Goal: Register for event/course

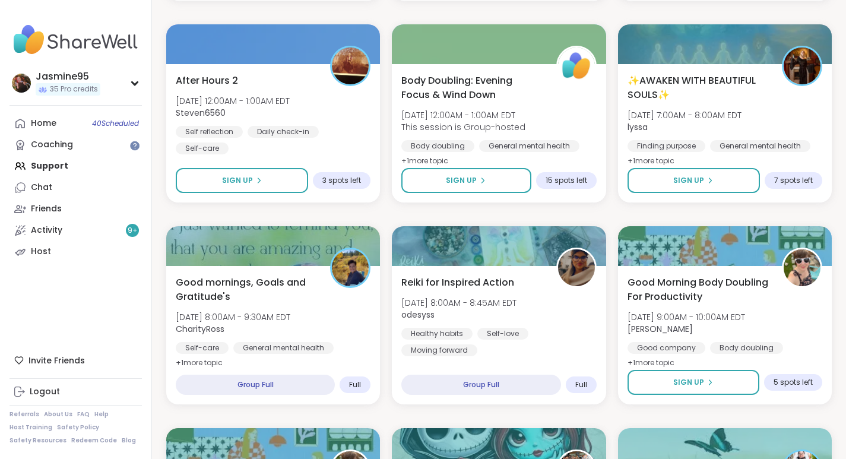
scroll to position [1218, 0]
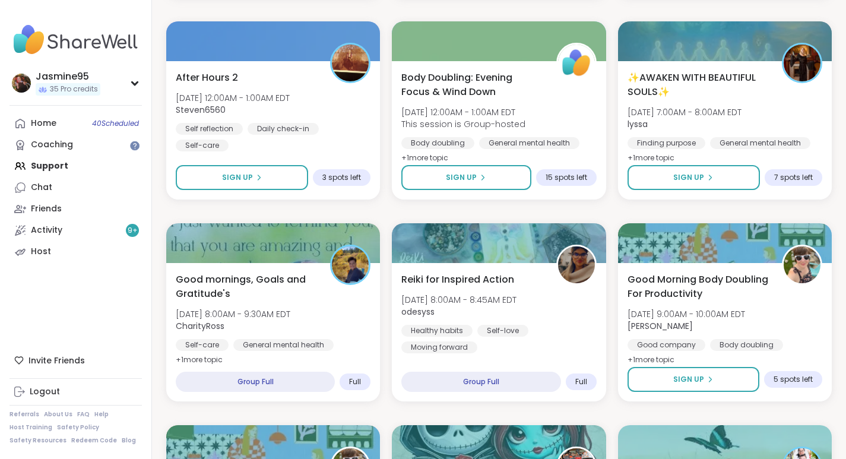
click at [286, 179] on button "Sign Up" at bounding box center [242, 177] width 132 height 25
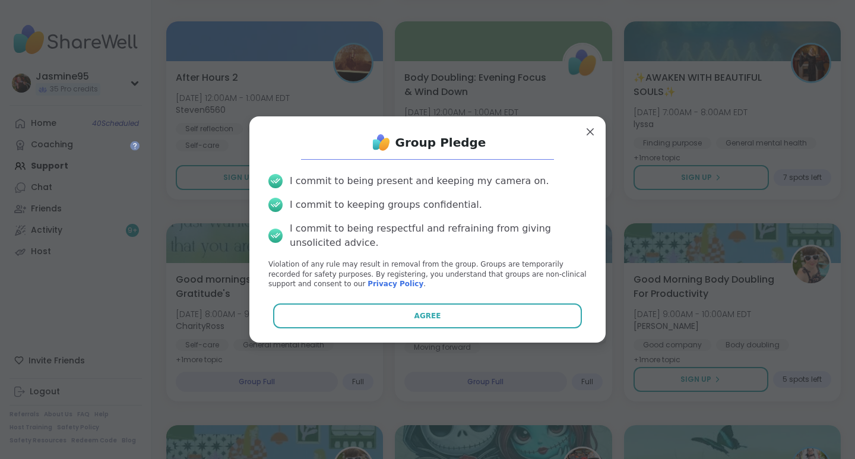
click at [475, 313] on button "Agree" at bounding box center [427, 315] width 309 height 25
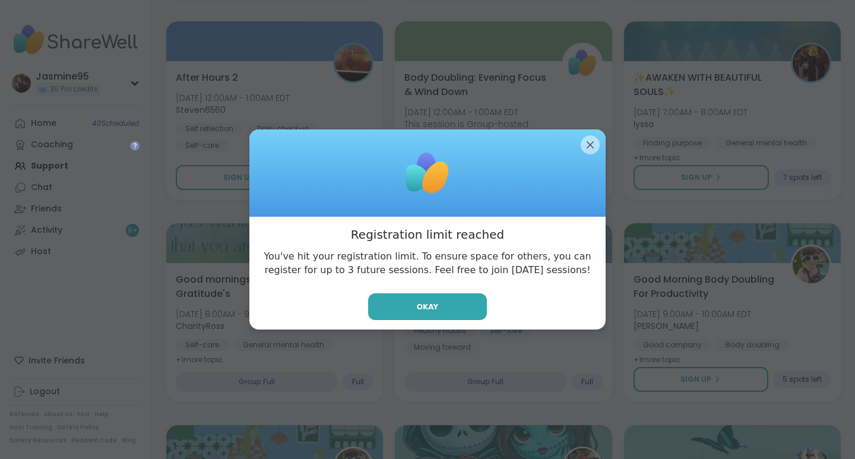
click at [425, 311] on span "Okay" at bounding box center [427, 307] width 21 height 11
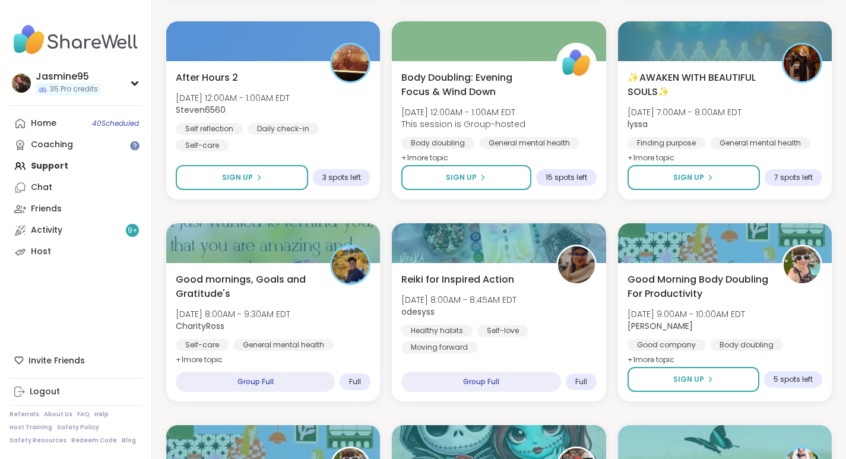
click at [88, 123] on link "Home 40 Scheduled" at bounding box center [76, 123] width 132 height 21
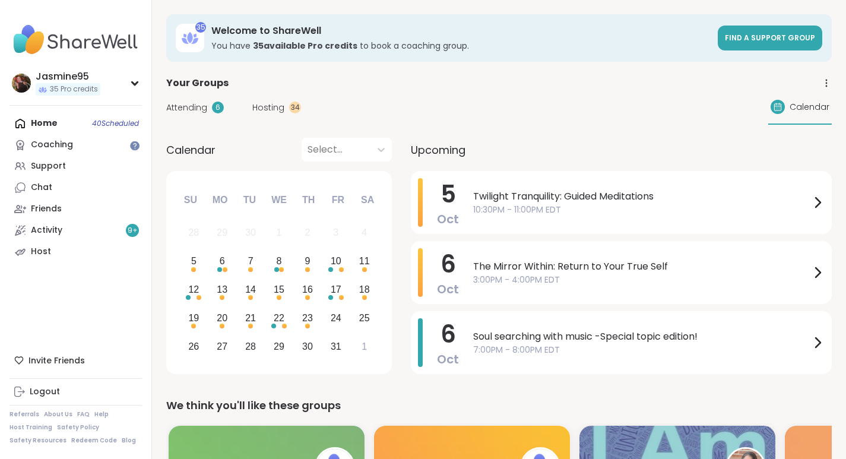
click at [213, 106] on div "6" at bounding box center [218, 108] width 12 height 12
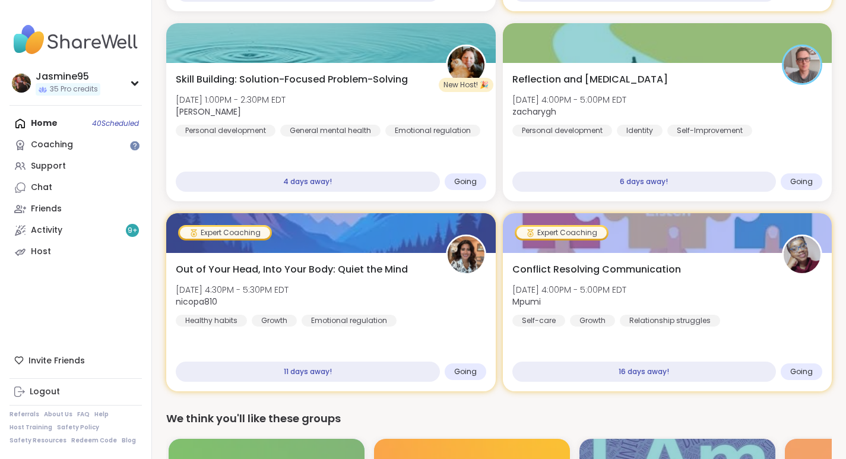
scroll to position [303, 0]
click at [347, 93] on div "Skill Building: Solution-Focused Problem-Solving [DATE] 1:00PM - 2:30PM EDT [PE…" at bounding box center [331, 104] width 311 height 64
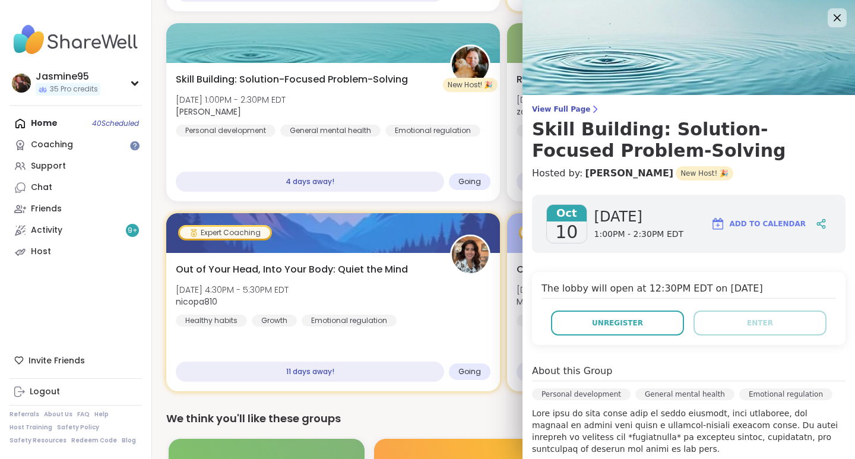
click at [632, 328] on button "Unregister" at bounding box center [617, 323] width 133 height 25
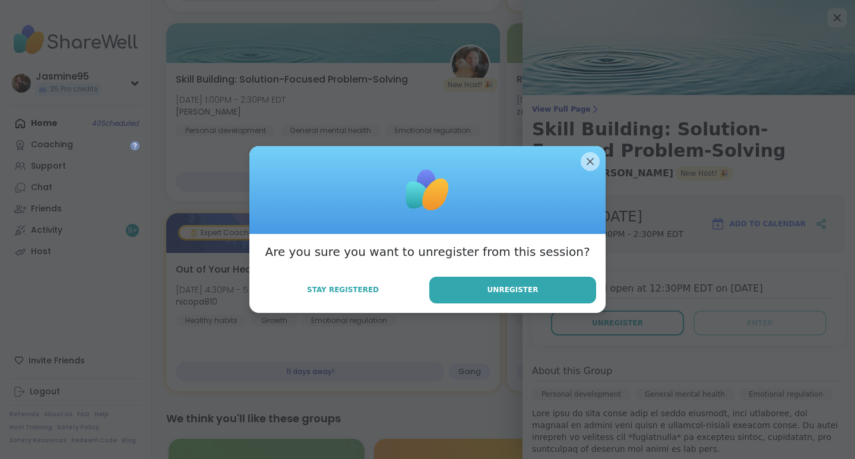
click at [468, 296] on button "Unregister" at bounding box center [512, 290] width 167 height 27
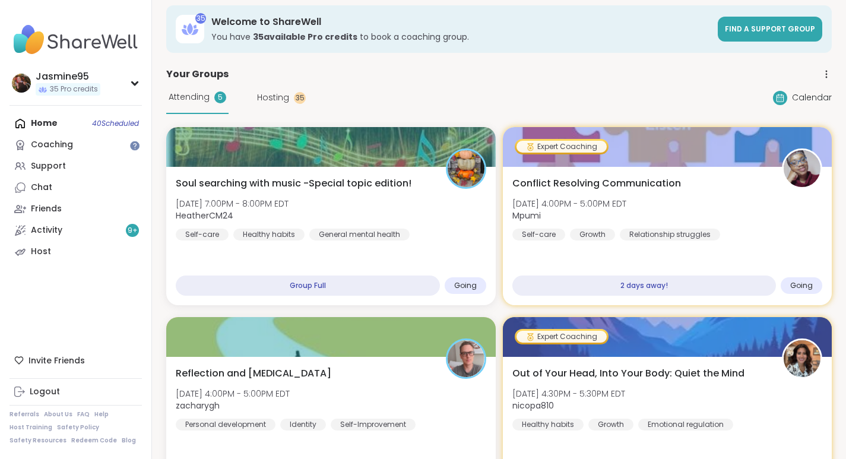
scroll to position [0, 0]
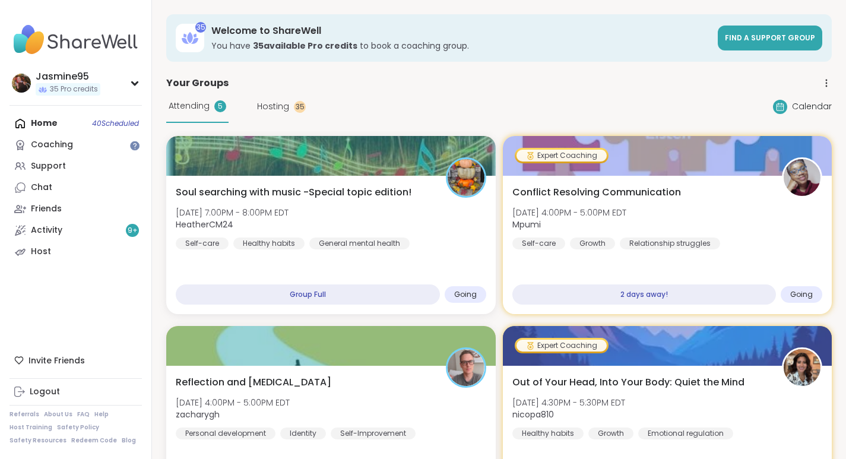
click at [72, 166] on link "Support" at bounding box center [76, 166] width 132 height 21
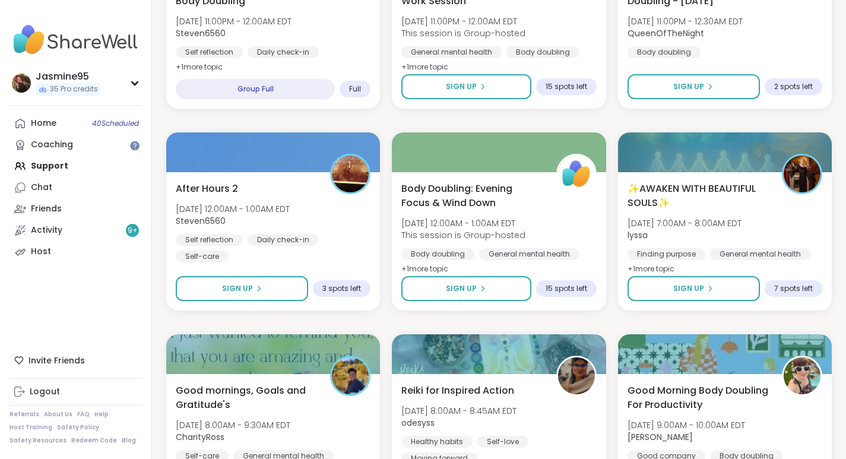
scroll to position [1116, 0]
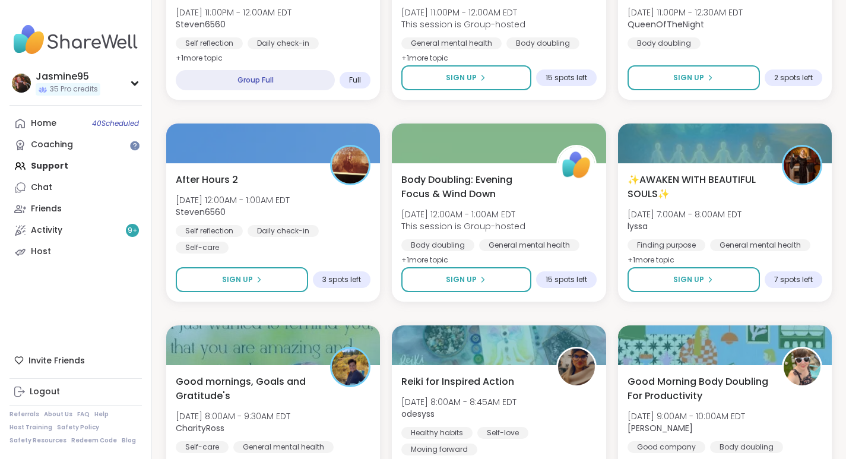
click at [277, 279] on button "Sign Up" at bounding box center [242, 279] width 132 height 25
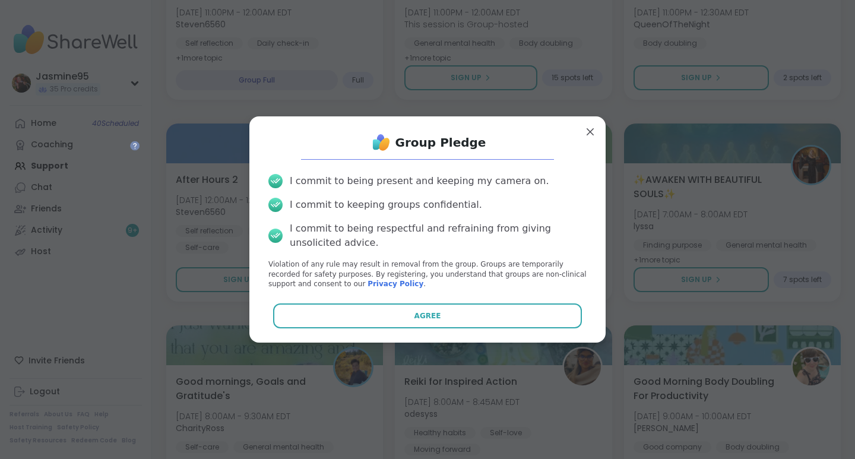
click at [458, 320] on button "Agree" at bounding box center [427, 315] width 309 height 25
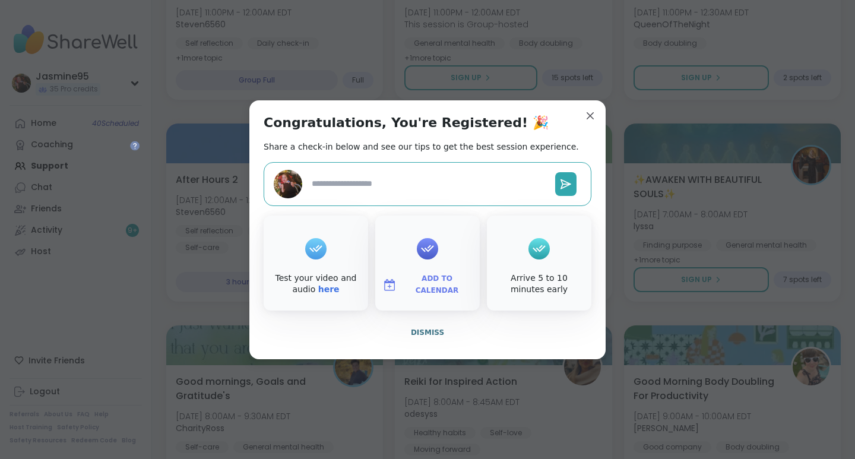
type textarea "*"
click at [432, 334] on span "Dismiss" at bounding box center [427, 332] width 33 height 8
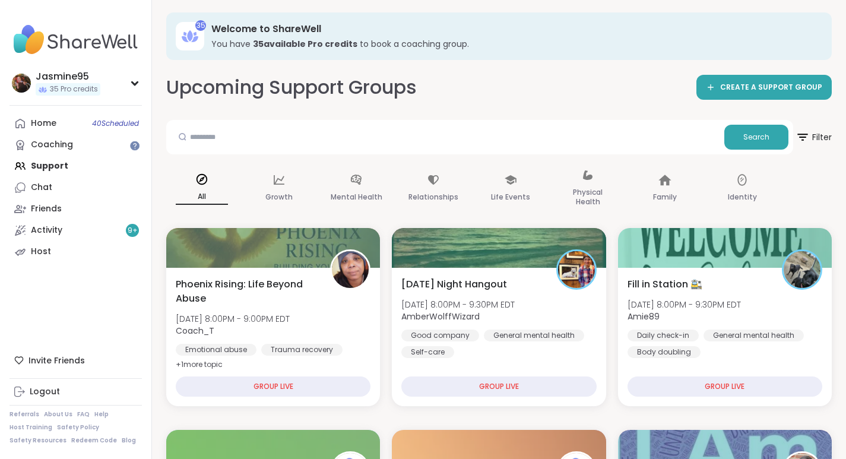
scroll to position [0, 0]
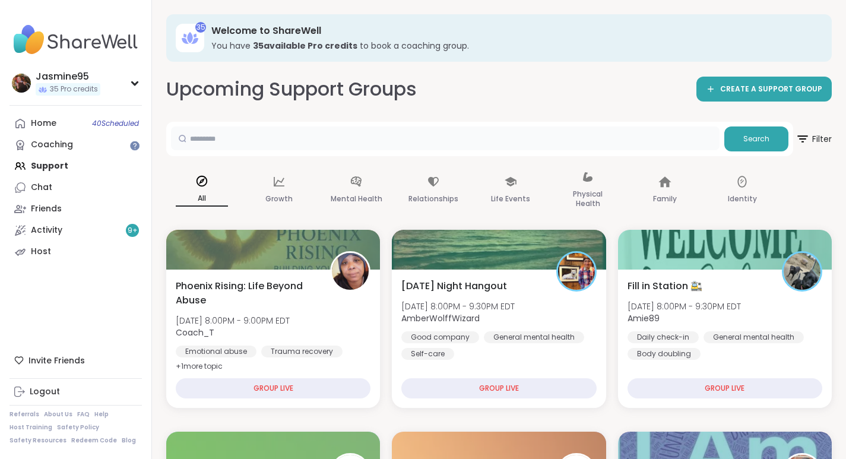
click at [385, 139] on input "text" at bounding box center [445, 138] width 549 height 24
type input "******"
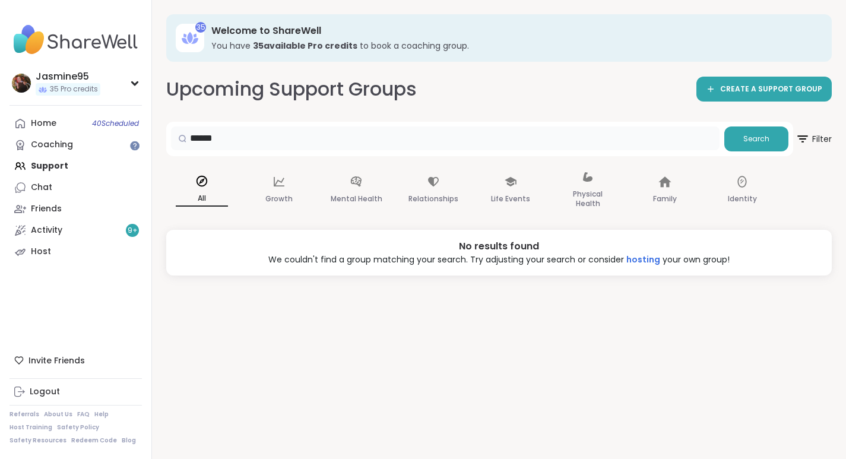
type input "******"
